Goal: Task Accomplishment & Management: Manage account settings

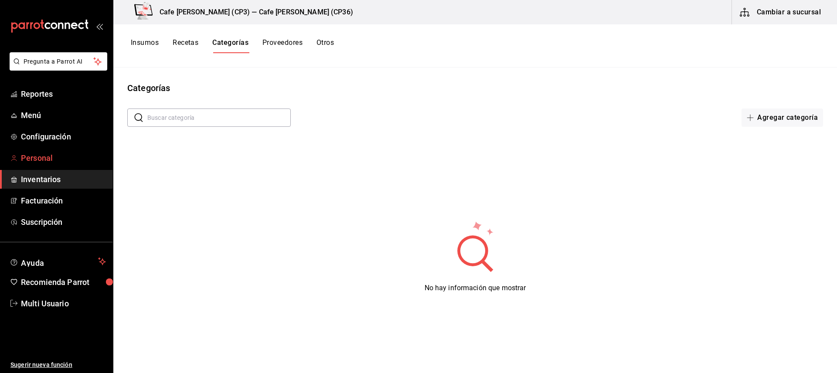
click at [42, 160] on span "Personal" at bounding box center [63, 158] width 85 height 12
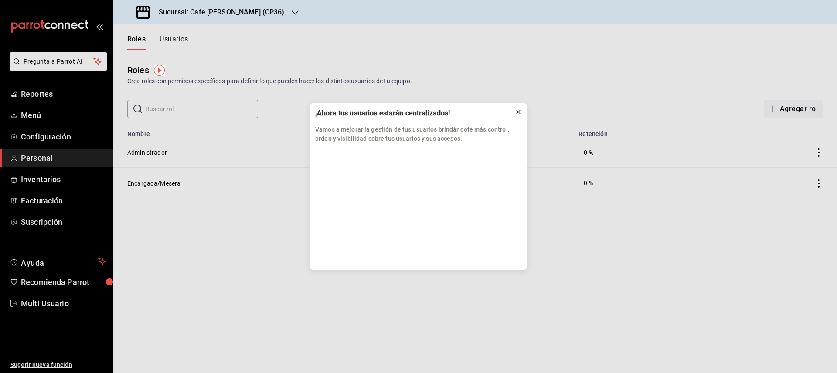
click at [519, 113] on icon at bounding box center [518, 111] width 3 height 3
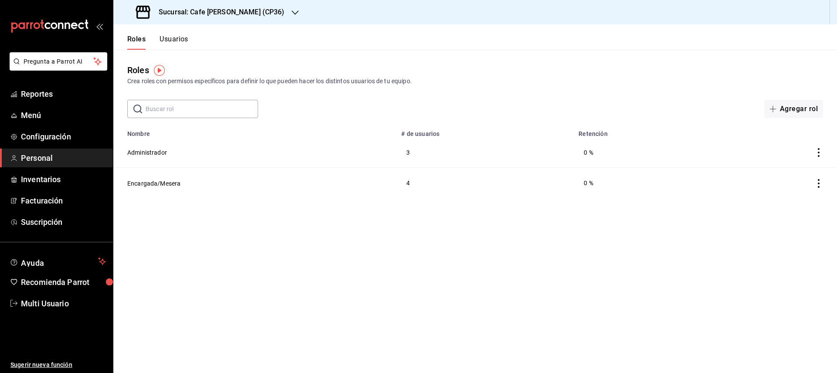
click at [180, 39] on button "Usuarios" at bounding box center [174, 42] width 29 height 15
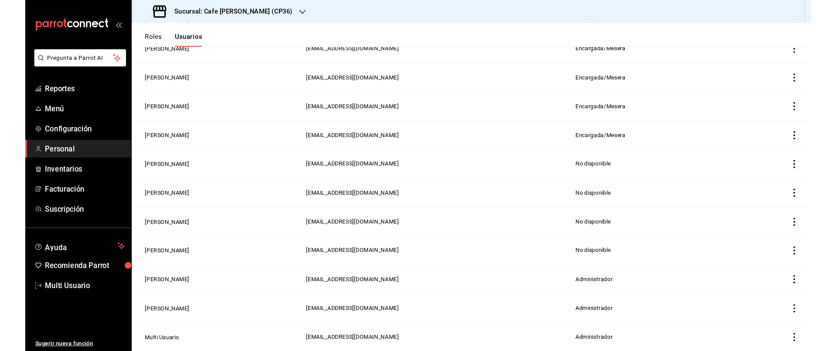
scroll to position [163, 0]
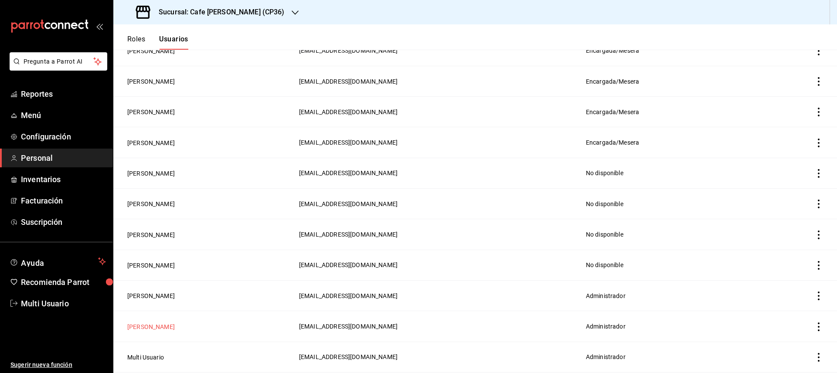
click at [162, 326] on button "[PERSON_NAME]" at bounding box center [151, 327] width 48 height 9
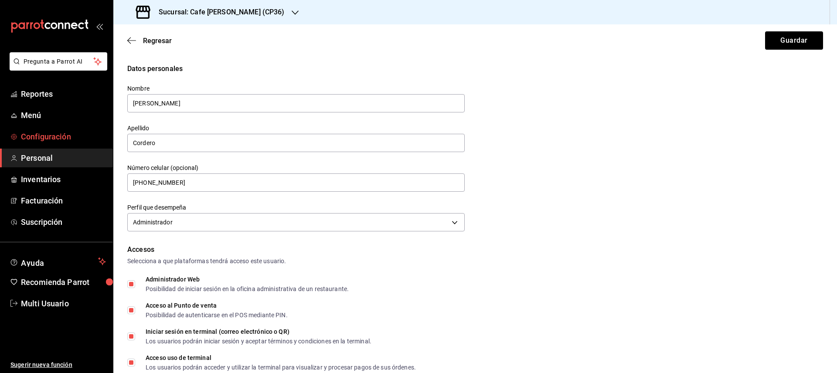
click at [42, 139] on span "Configuración" at bounding box center [63, 137] width 85 height 12
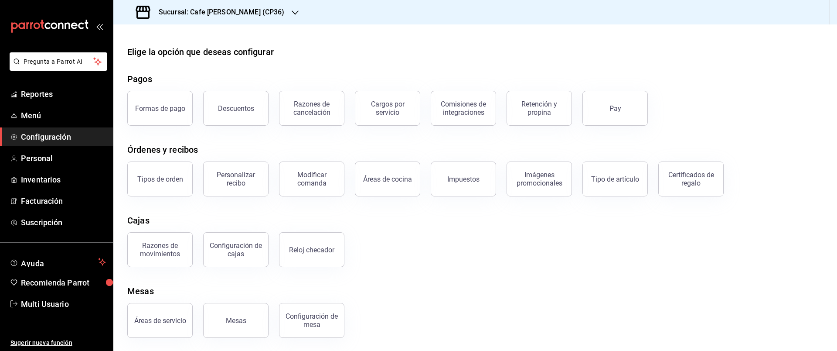
click at [610, 103] on button "Pay" at bounding box center [614, 108] width 65 height 35
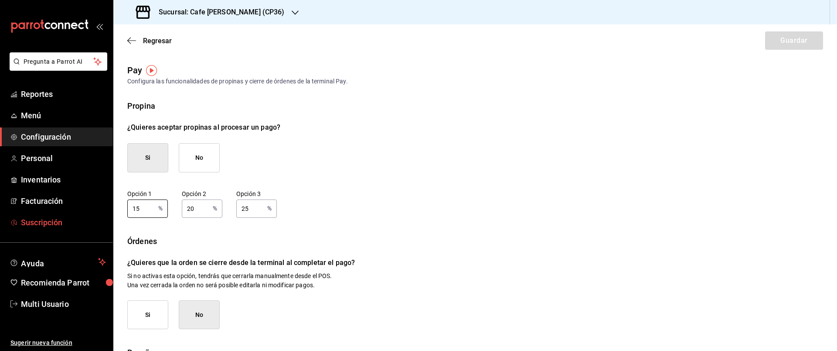
drag, startPoint x: 142, startPoint y: 209, endPoint x: 106, endPoint y: 214, distance: 36.5
click at [106, 213] on div "Pregunta a Parrot AI Reportes Menú Configuración Personal Inventarios Facturaci…" at bounding box center [418, 175] width 837 height 351
drag, startPoint x: 143, startPoint y: 209, endPoint x: 129, endPoint y: 211, distance: 13.8
click at [129, 211] on input "15" at bounding box center [140, 207] width 27 height 17
type input "10"
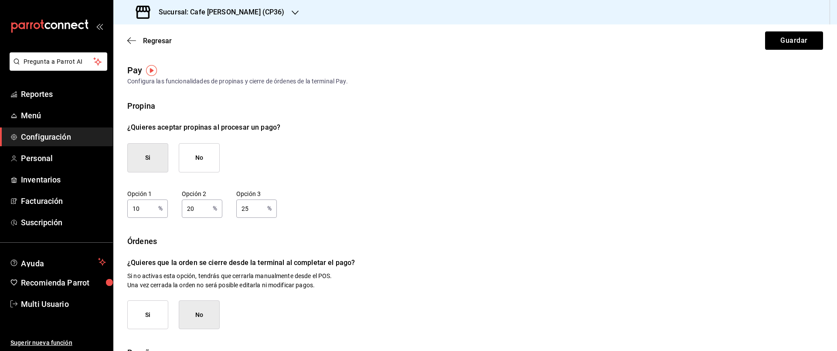
drag, startPoint x: 204, startPoint y: 211, endPoint x: 183, endPoint y: 210, distance: 21.8
click at [183, 210] on input "20" at bounding box center [195, 207] width 27 height 17
type input "15"
click at [259, 208] on input "25" at bounding box center [249, 207] width 27 height 17
drag, startPoint x: 258, startPoint y: 208, endPoint x: 232, endPoint y: 210, distance: 25.4
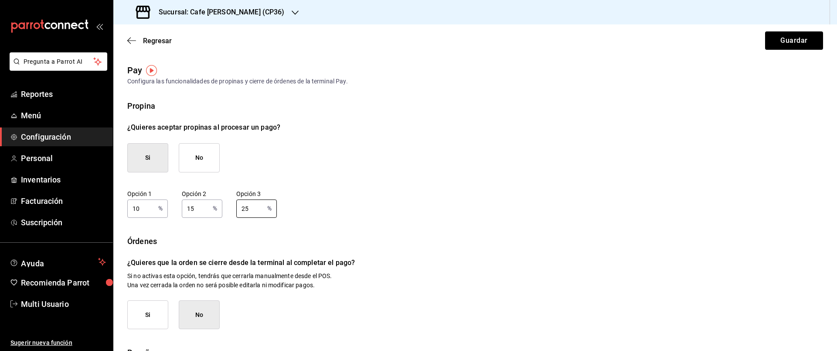
click at [232, 210] on div "Opción 1 10 % Opción 1 Opción 2 15 % Opción 2 Opción 3 25 % Opción 3" at bounding box center [475, 204] width 696 height 28
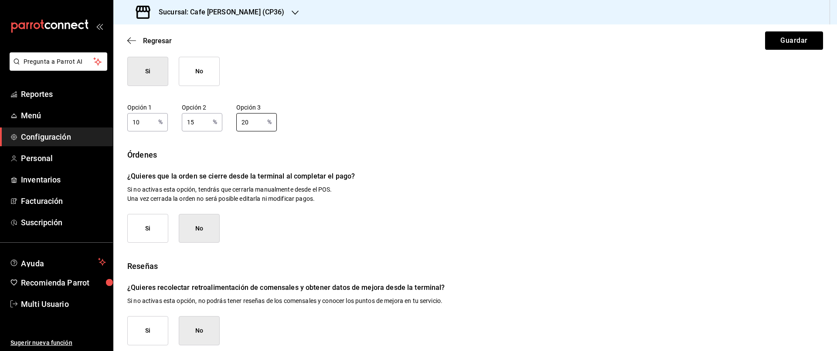
scroll to position [95, 0]
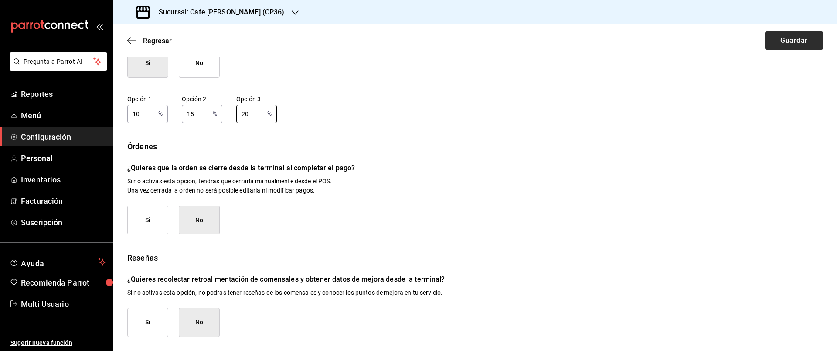
type input "20"
click at [782, 42] on button "Guardar" at bounding box center [794, 40] width 58 height 18
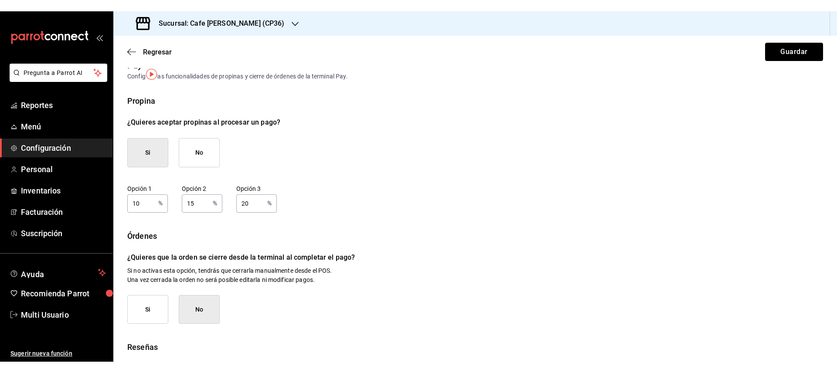
scroll to position [0, 0]
